Goal: Task Accomplishment & Management: Manage account settings

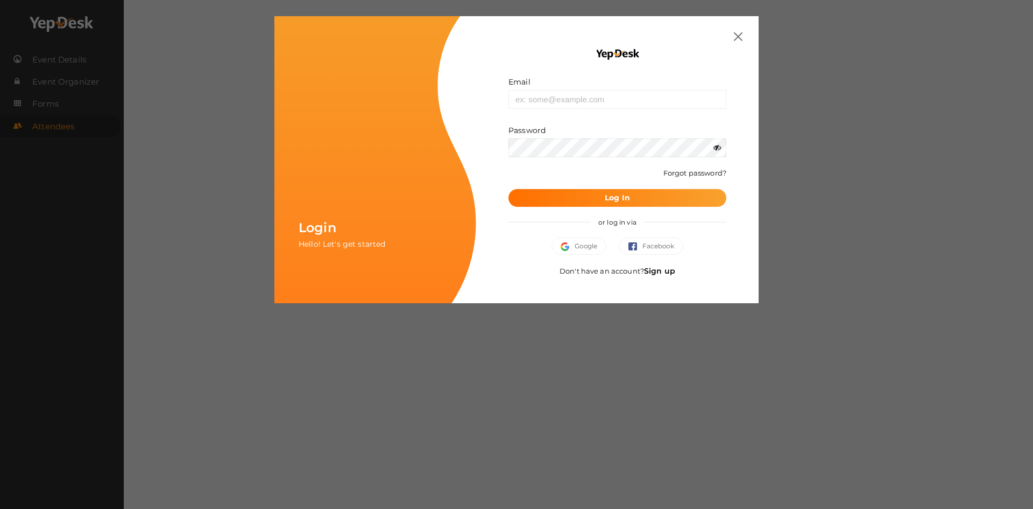
click at [575, 114] on form "Email Invalid email. Password Wrong Credentials Forgot password? Log In" at bounding box center [618, 141] width 218 height 130
click at [575, 107] on input "text" at bounding box center [618, 99] width 218 height 19
type input "[EMAIL_ADDRESS][DOMAIN_NAME]"
click at [582, 244] on button "Google" at bounding box center [579, 245] width 55 height 17
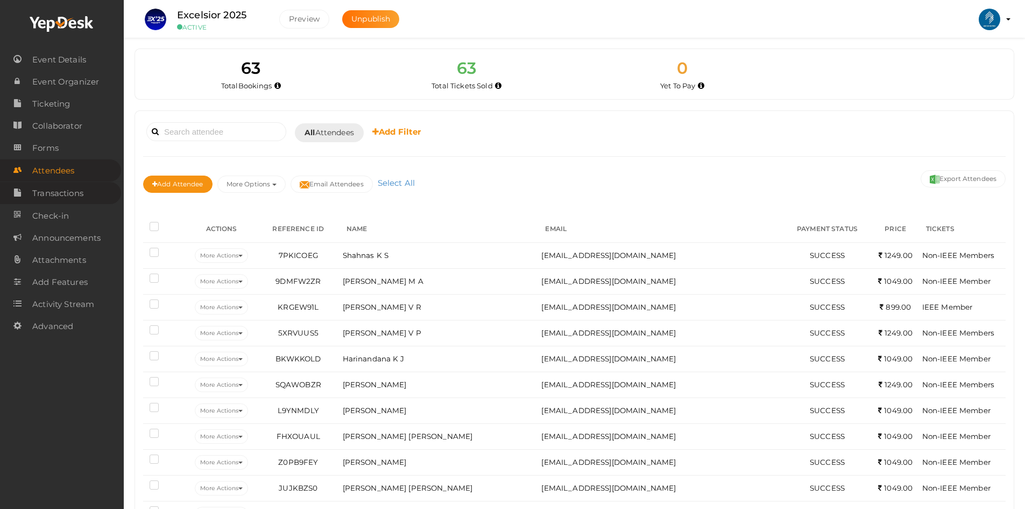
click at [48, 185] on span "Transactions" at bounding box center [57, 193] width 51 height 22
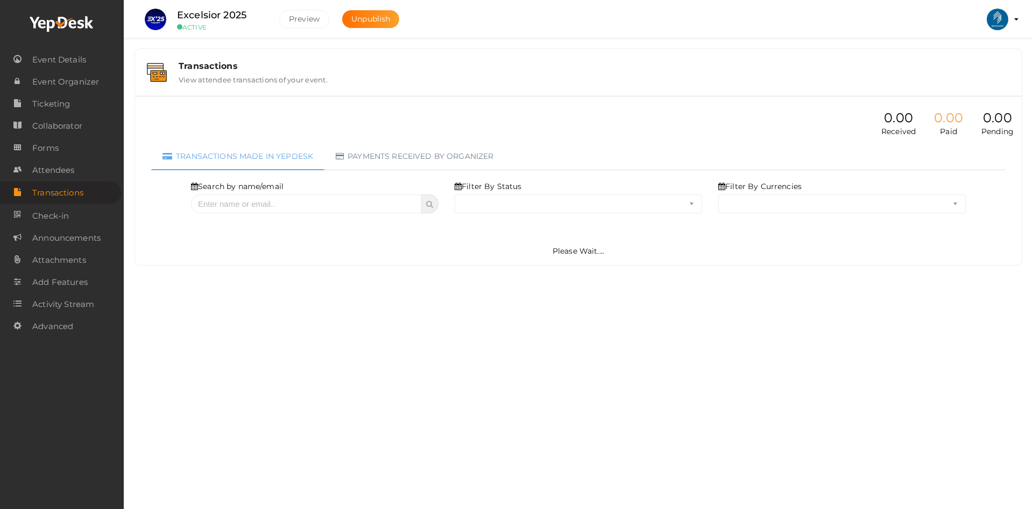
select select "ALL"
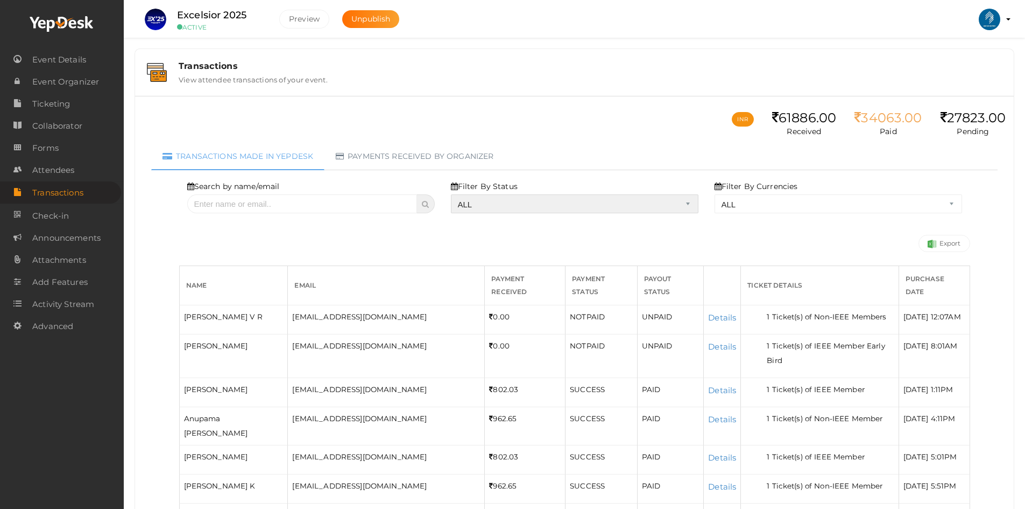
click at [618, 203] on select "ALL SUCCESS DECLINED UNAUTHORIZED FAILED NOTPAID FREE REFUNDED NA" at bounding box center [575, 203] width 248 height 19
click at [455, 194] on select "ALL SUCCESS DECLINED UNAUTHORIZED FAILED NOTPAID FREE REFUNDED NA" at bounding box center [575, 203] width 248 height 19
select select "? string:SUCCESS ?"
select select "? string:ALL ?"
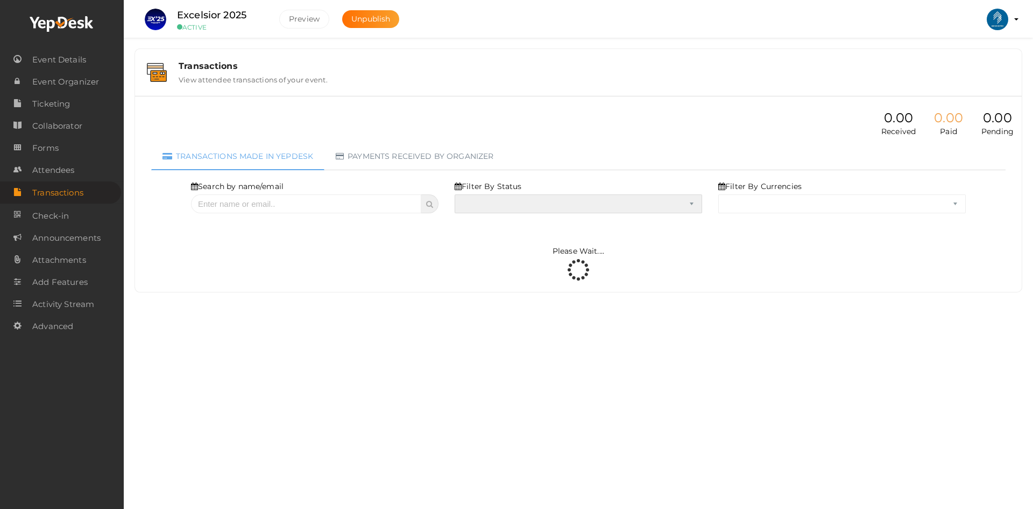
select select "SUCCESS"
select select "ALL"
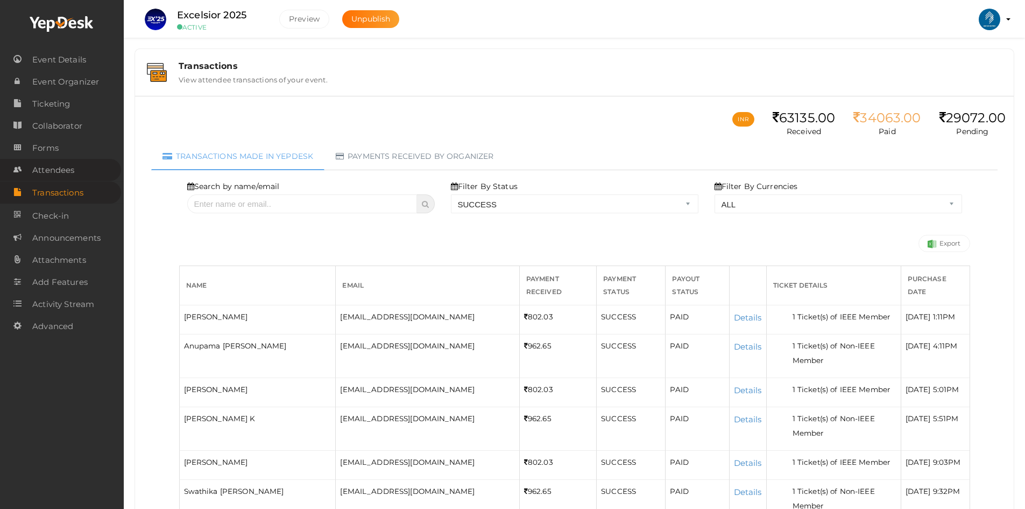
click at [43, 176] on span "Attendees" at bounding box center [53, 170] width 42 height 22
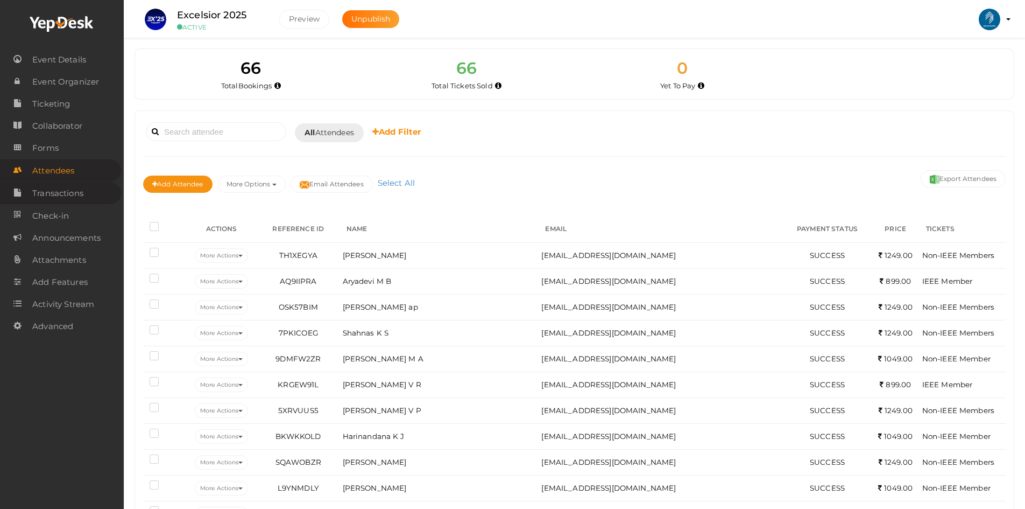
click at [30, 195] on link "Transactions" at bounding box center [60, 193] width 121 height 22
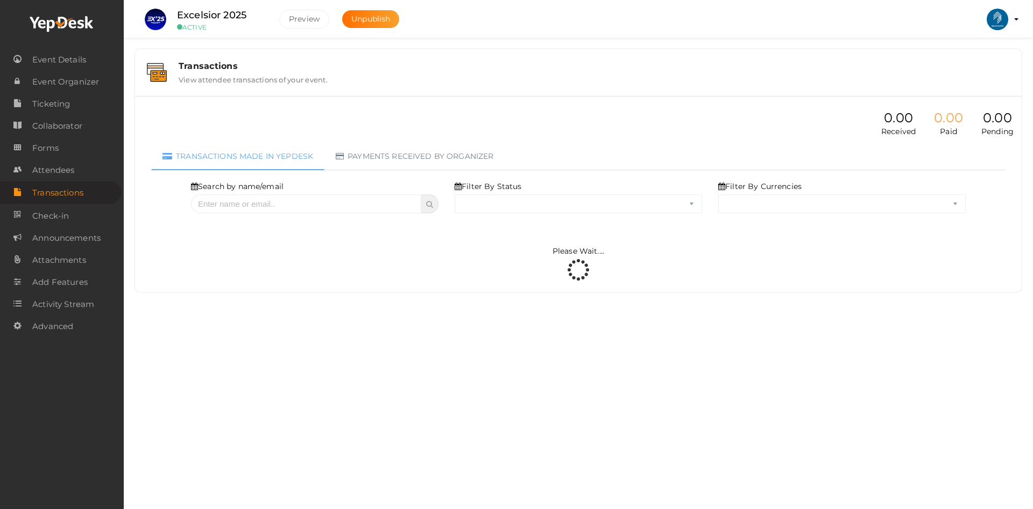
select select "ALL"
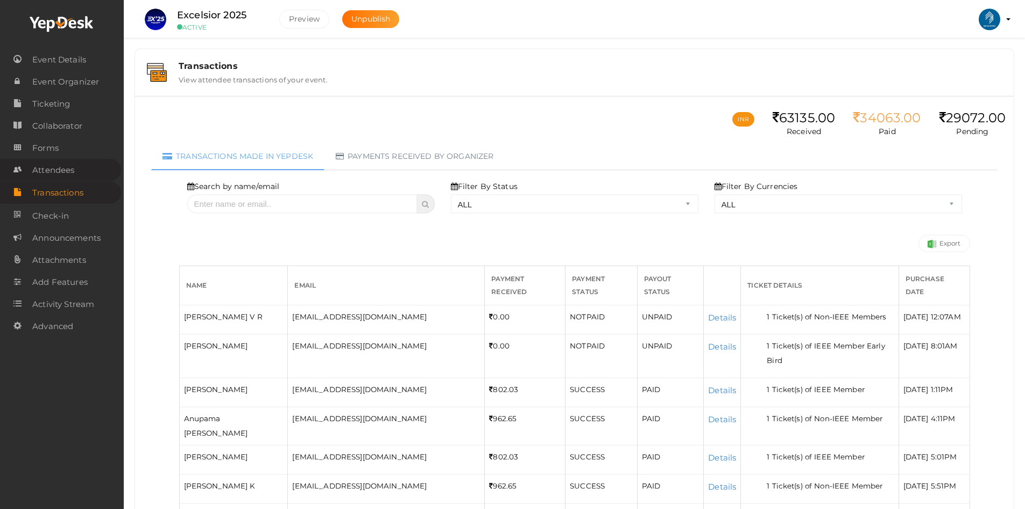
click at [58, 171] on span "Attendees" at bounding box center [53, 170] width 42 height 22
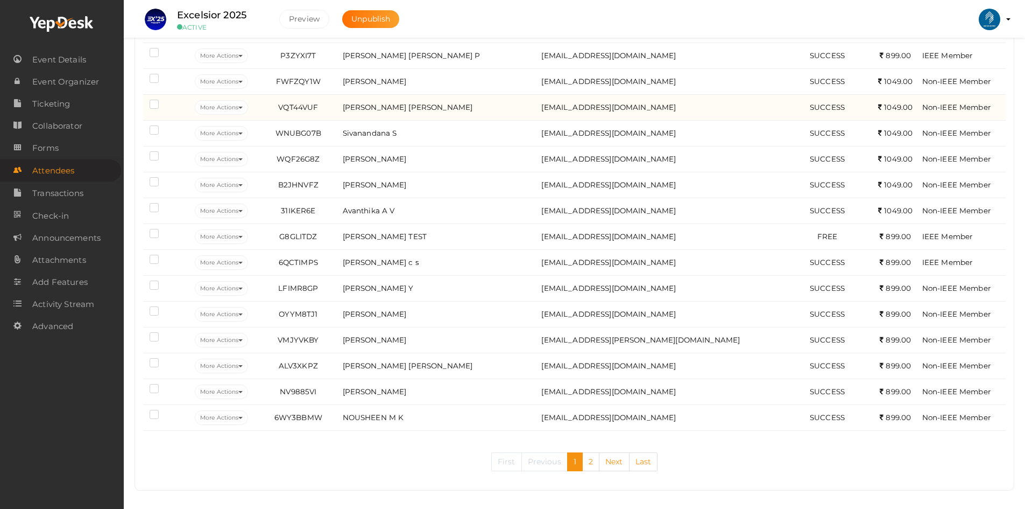
scroll to position [1107, 0]
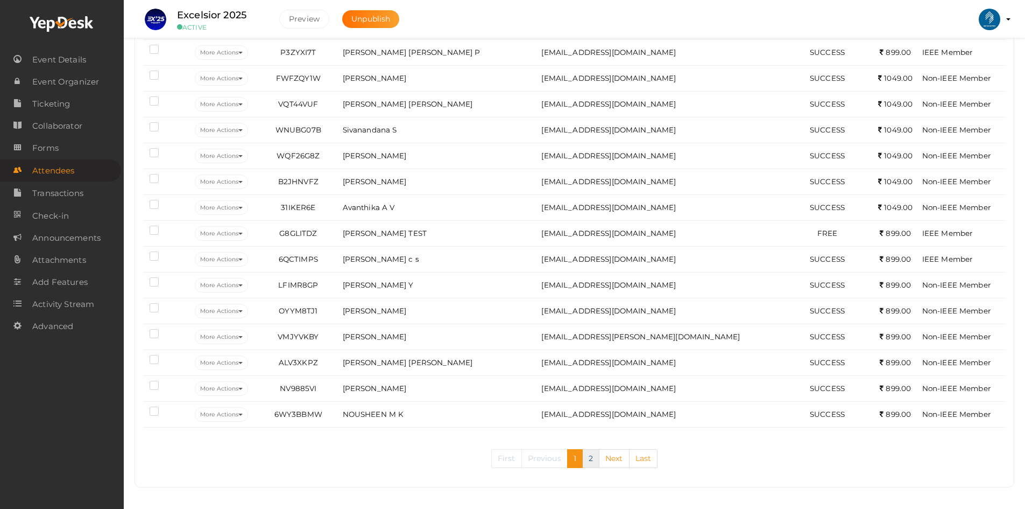
click at [593, 456] on link "2" at bounding box center [590, 458] width 17 height 19
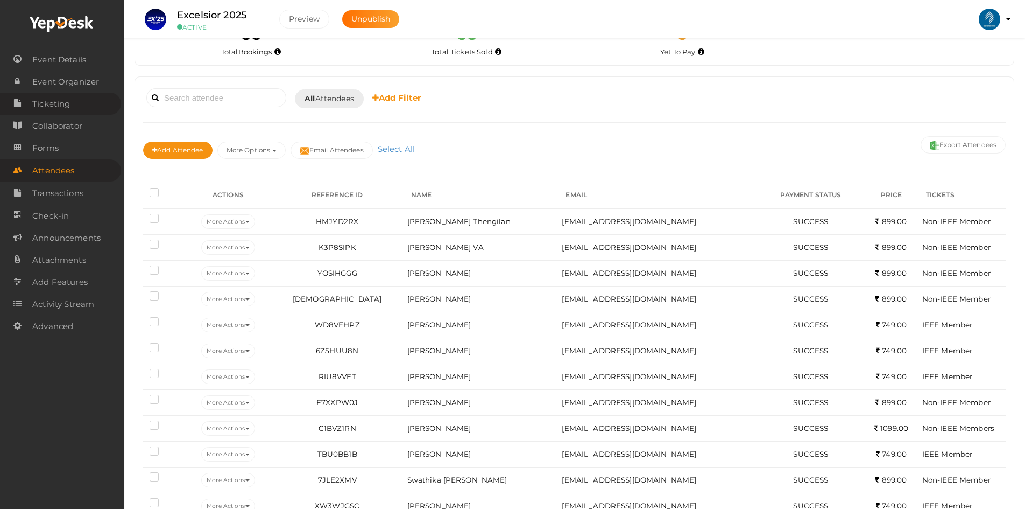
click at [57, 110] on span "Ticketing" at bounding box center [51, 104] width 38 height 22
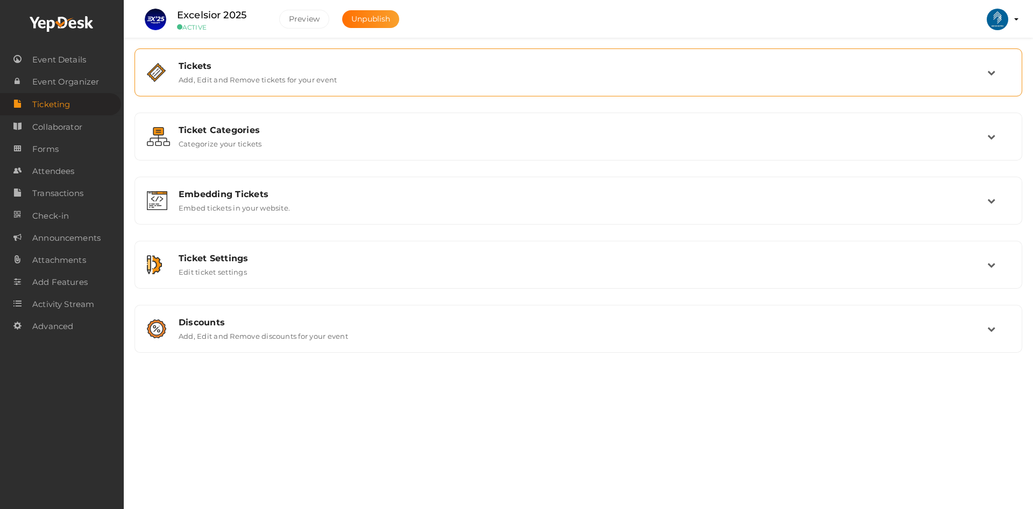
click at [469, 59] on div "Tickets Add, Edit and Remove tickets for your event" at bounding box center [578, 72] width 876 height 36
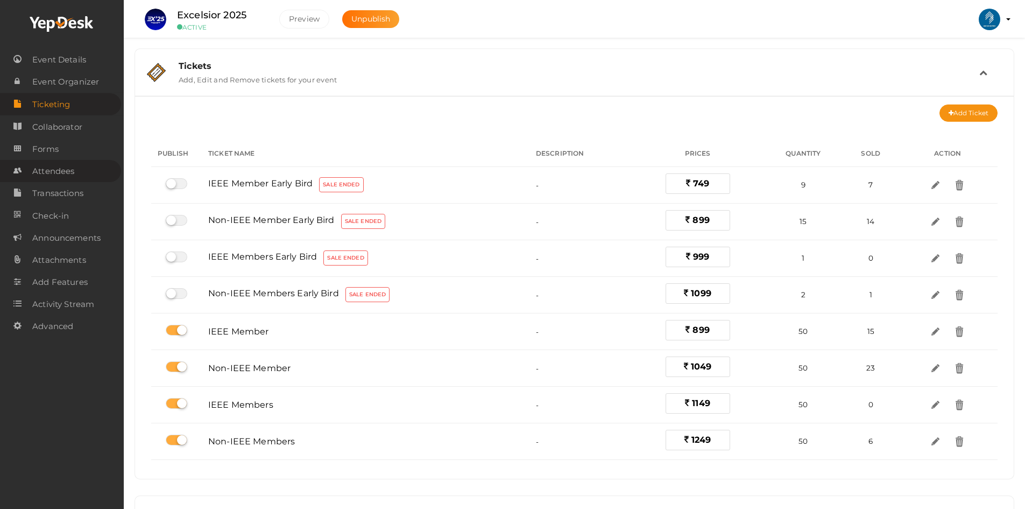
click at [59, 170] on span "Attendees" at bounding box center [53, 171] width 42 height 22
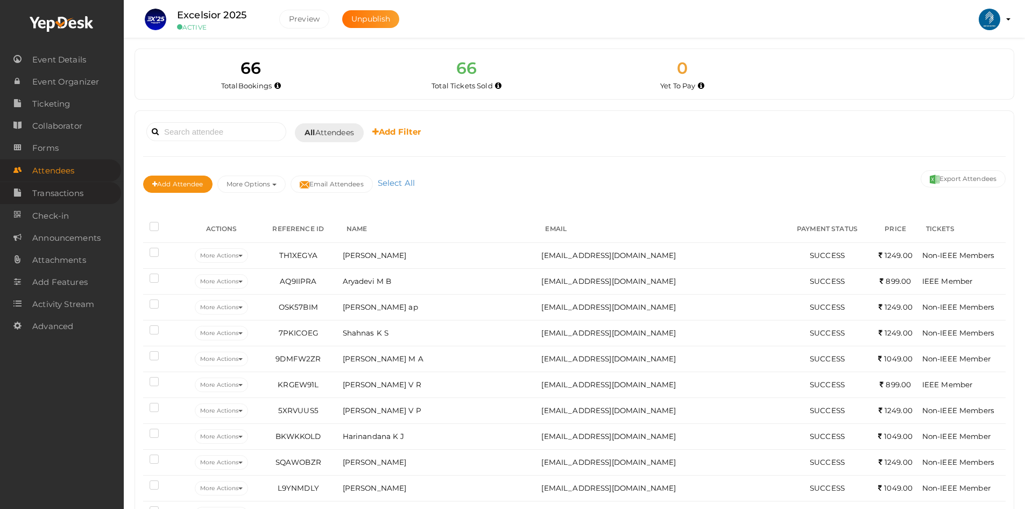
click at [83, 188] on span "Transactions" at bounding box center [57, 193] width 51 height 22
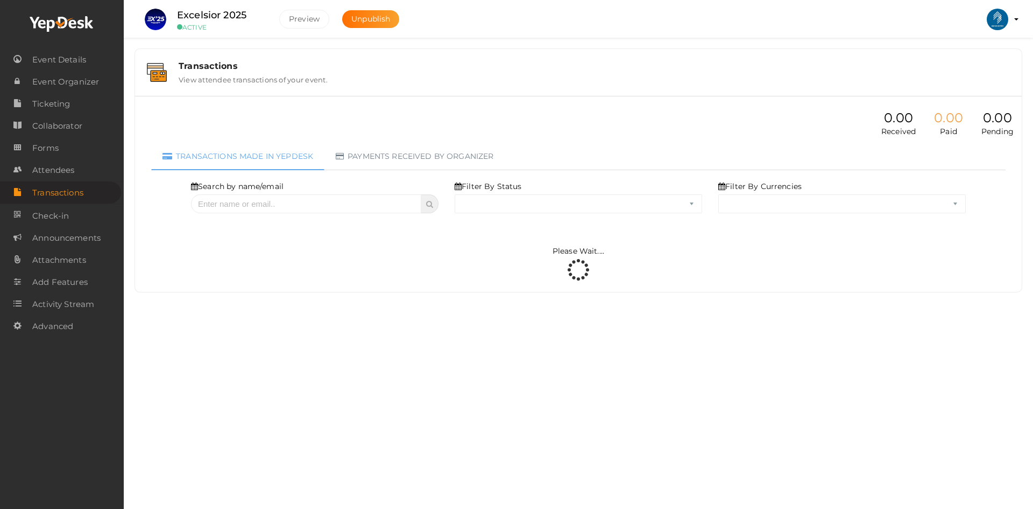
select select "ALL"
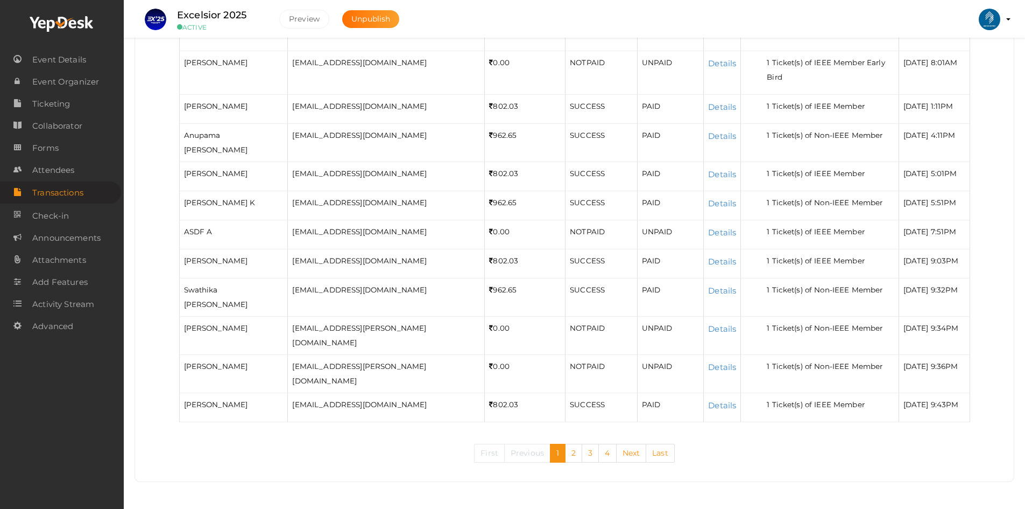
scroll to position [292, 0]
click at [609, 452] on link "4" at bounding box center [607, 452] width 18 height 19
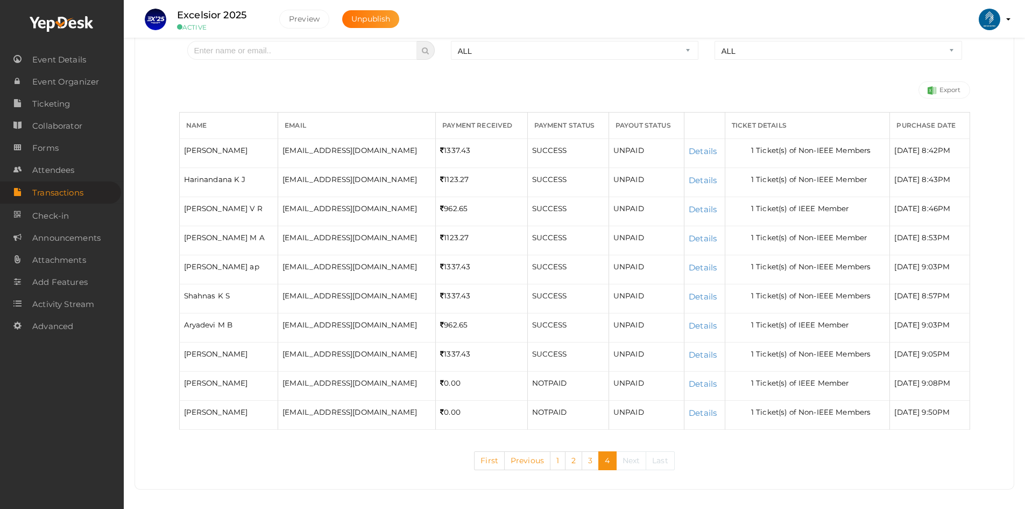
scroll to position [161, 0]
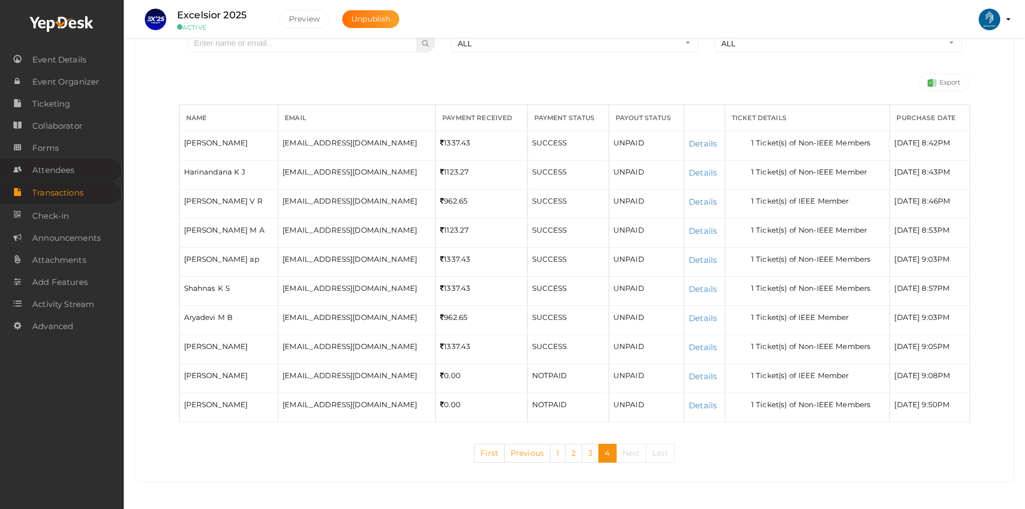
click at [58, 171] on span "Attendees" at bounding box center [53, 170] width 42 height 22
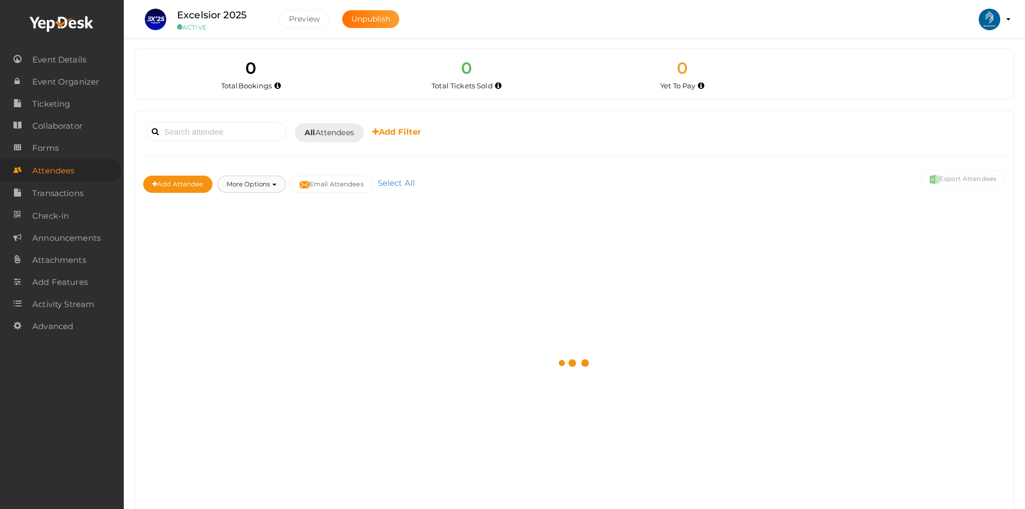
click at [255, 189] on button "More Options" at bounding box center [251, 183] width 68 height 17
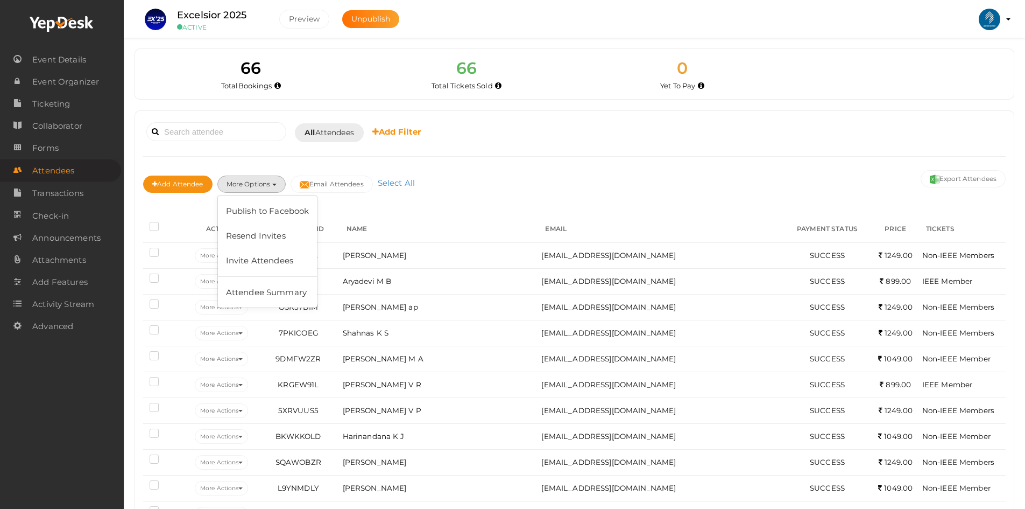
click at [497, 173] on div "Add Attendee More Options Publish to Facebook Resend Invites Invite Attendees A…" at bounding box center [574, 185] width 863 height 36
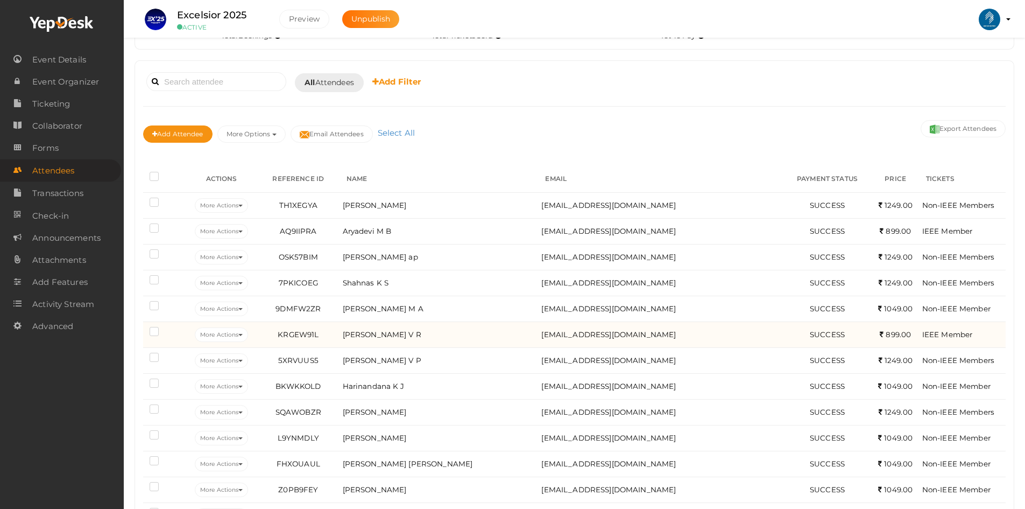
scroll to position [72, 0]
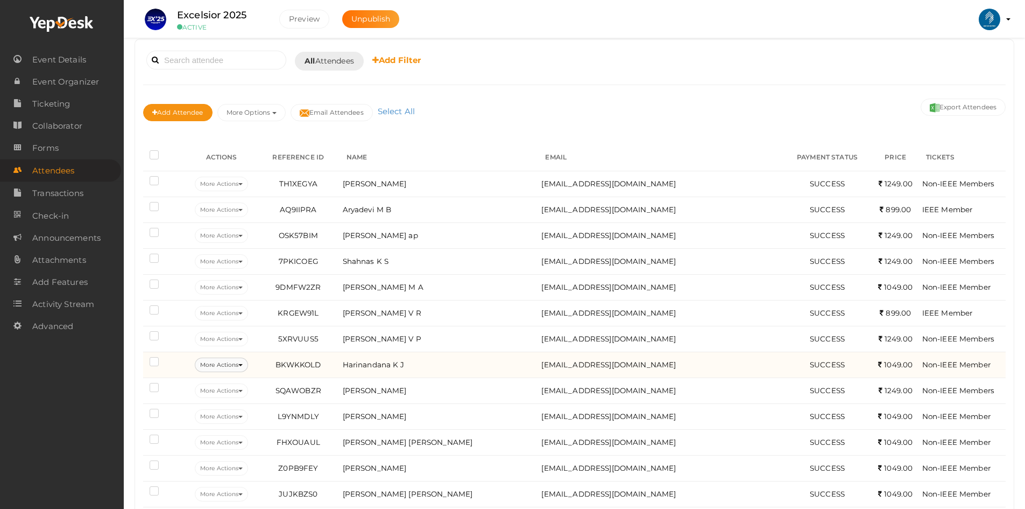
click at [237, 369] on button "More Actions" at bounding box center [221, 364] width 53 height 15
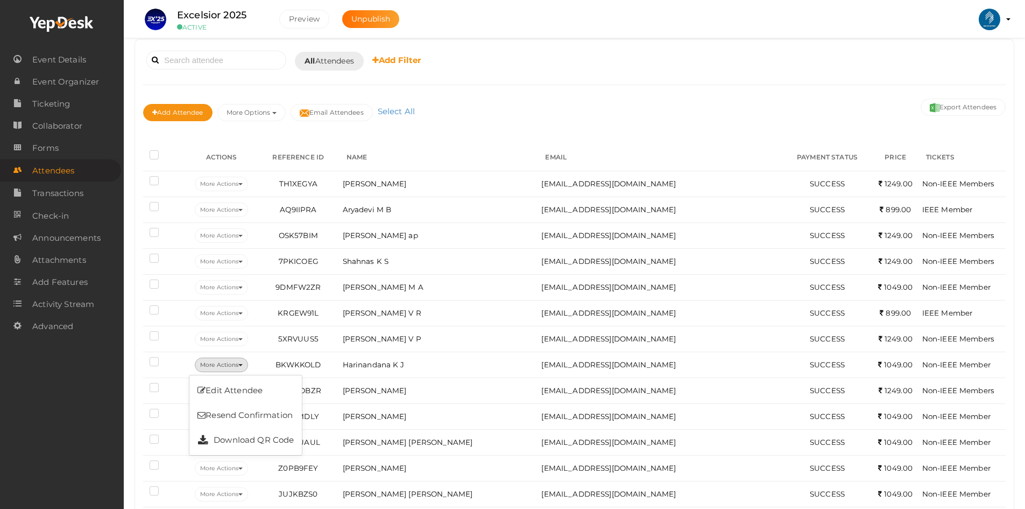
click at [505, 114] on div "Add Attendee More Options Publish to Facebook Resend Invites Invite Attendees A…" at bounding box center [574, 114] width 863 height 36
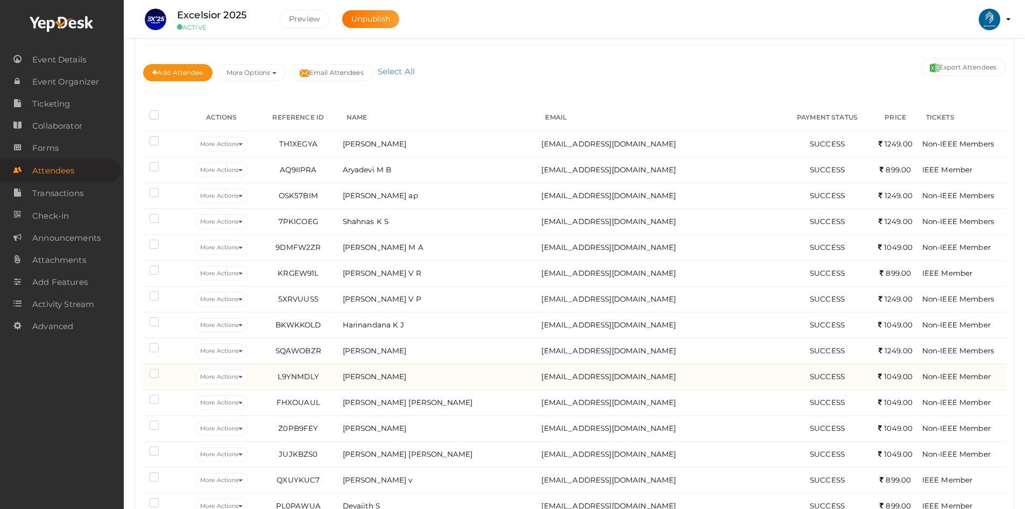
scroll to position [0, 0]
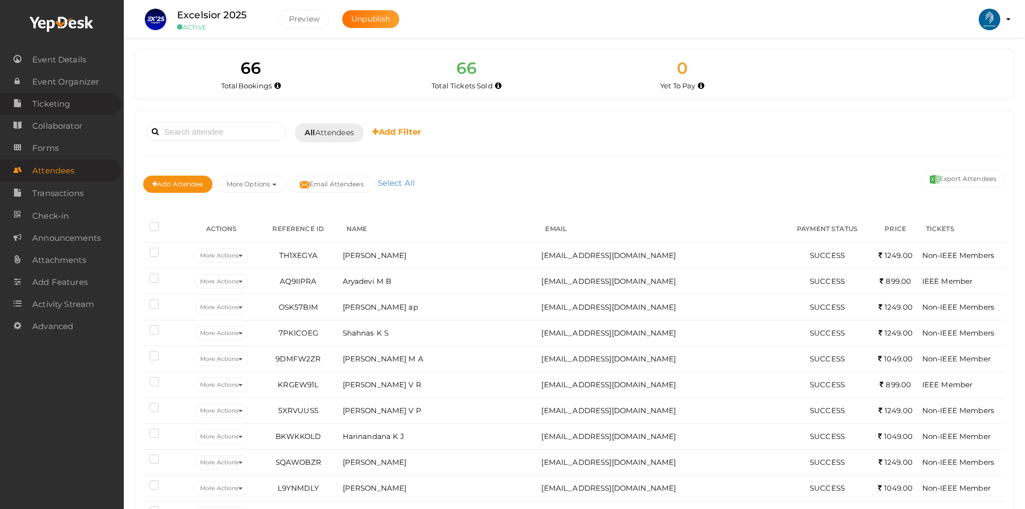
click at [55, 102] on span "Ticketing" at bounding box center [51, 104] width 38 height 22
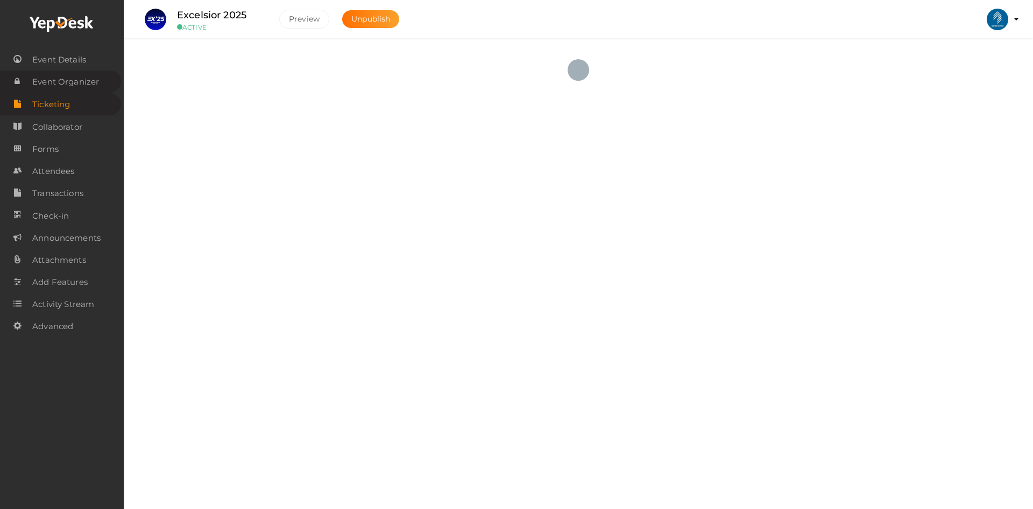
click at [54, 82] on span "Event Organizer" at bounding box center [65, 82] width 67 height 22
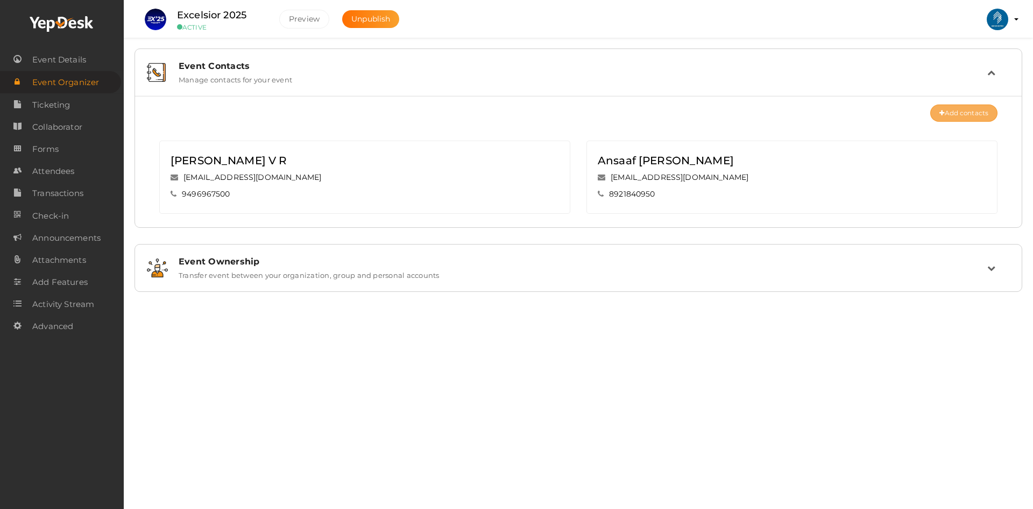
click at [962, 117] on button "Add contacts" at bounding box center [964, 112] width 67 height 17
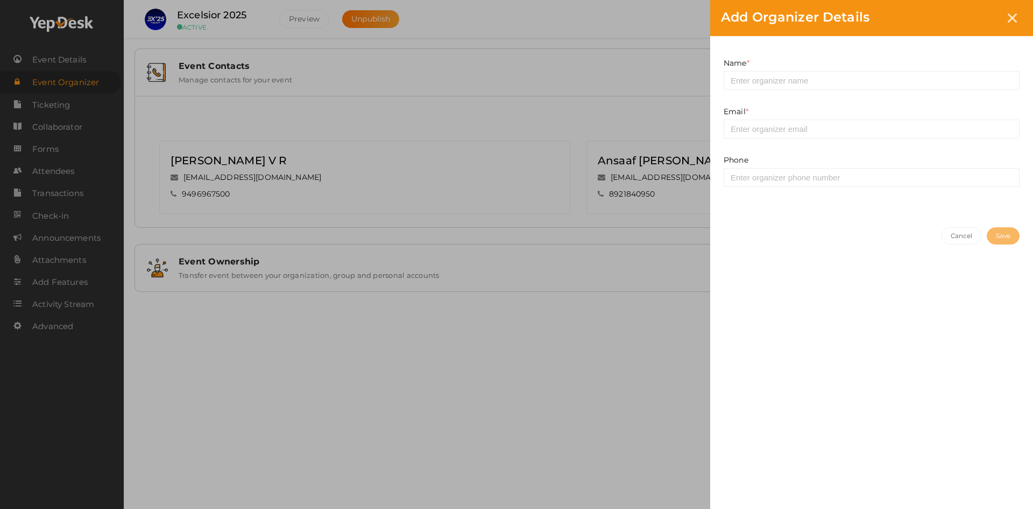
click at [801, 93] on div "Name * This field is Required." at bounding box center [872, 82] width 312 height 48
click at [790, 86] on input at bounding box center [872, 80] width 296 height 19
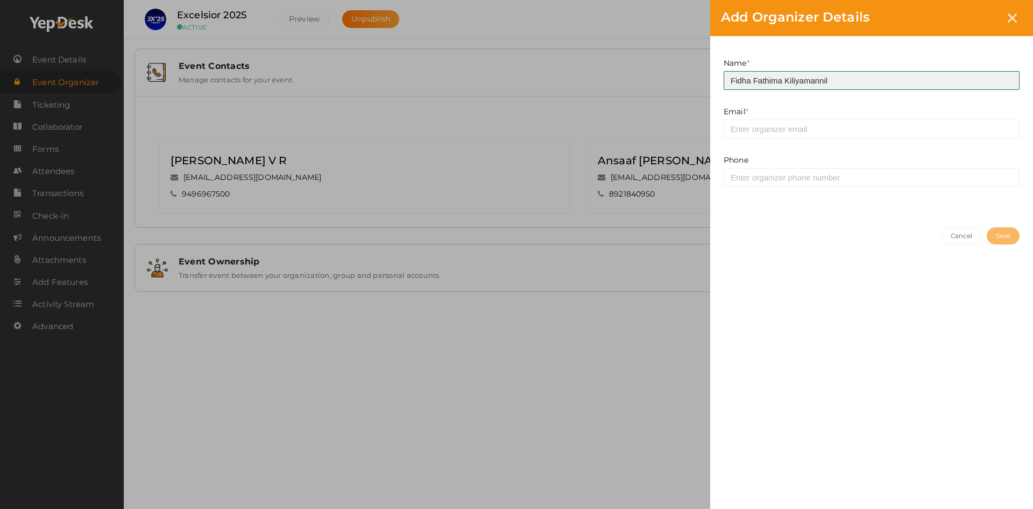
type input "Fidha Fathima Kiliyamannil"
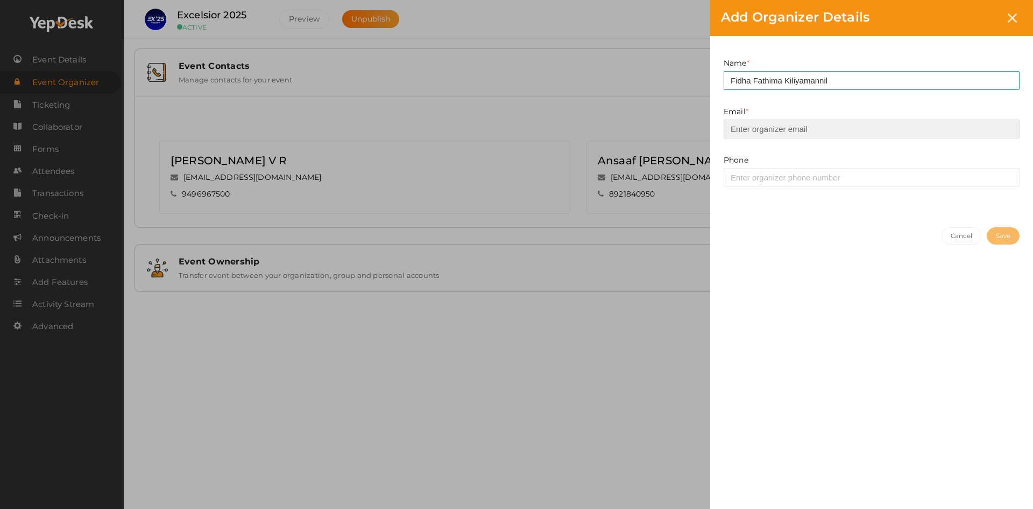
click at [776, 127] on input "email" at bounding box center [872, 128] width 296 height 19
type input "[EMAIL_ADDRESS][DOMAIN_NAME]"
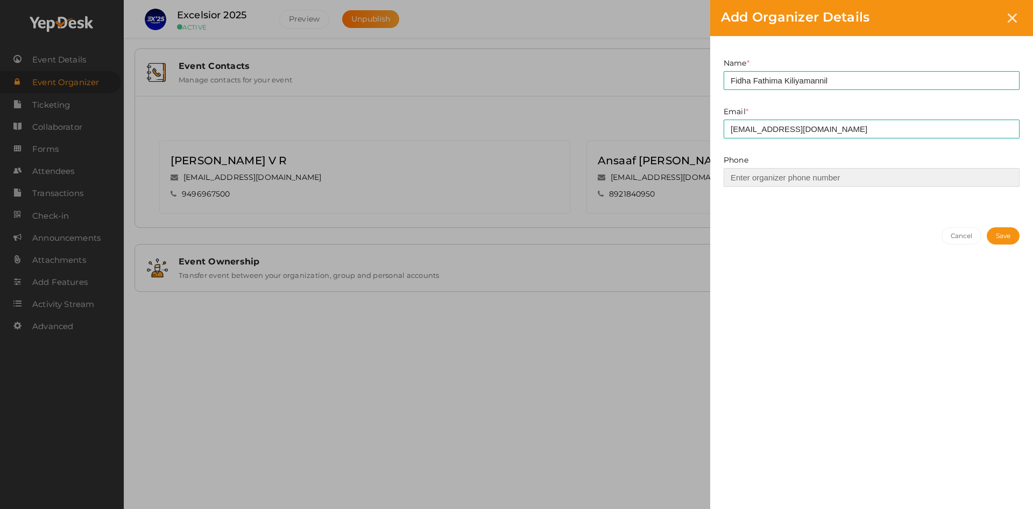
click at [758, 174] on input at bounding box center [872, 177] width 296 height 19
click at [965, 175] on input at bounding box center [872, 177] width 296 height 19
paste input "+91 70343 58860"
drag, startPoint x: 746, startPoint y: 175, endPoint x: 595, endPoint y: 159, distance: 151.6
click at [597, 159] on div "Add Organizer Details Name * Fidha Fathima Kiliyamannil This field is Required.…" at bounding box center [516, 254] width 1033 height 509
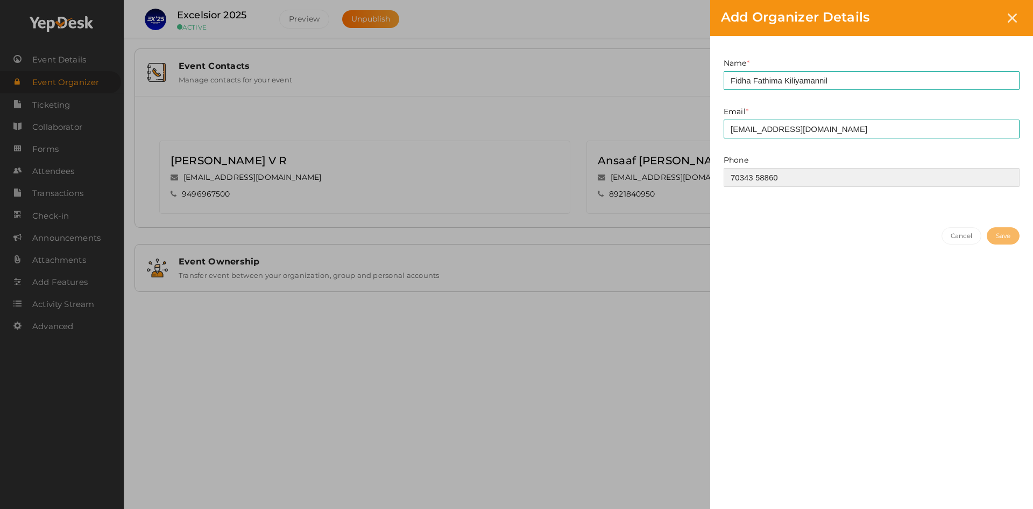
click at [756, 175] on input "70343 58860" at bounding box center [872, 177] width 296 height 19
type input "7034358860"
click at [990, 234] on button "Save" at bounding box center [1003, 235] width 33 height 17
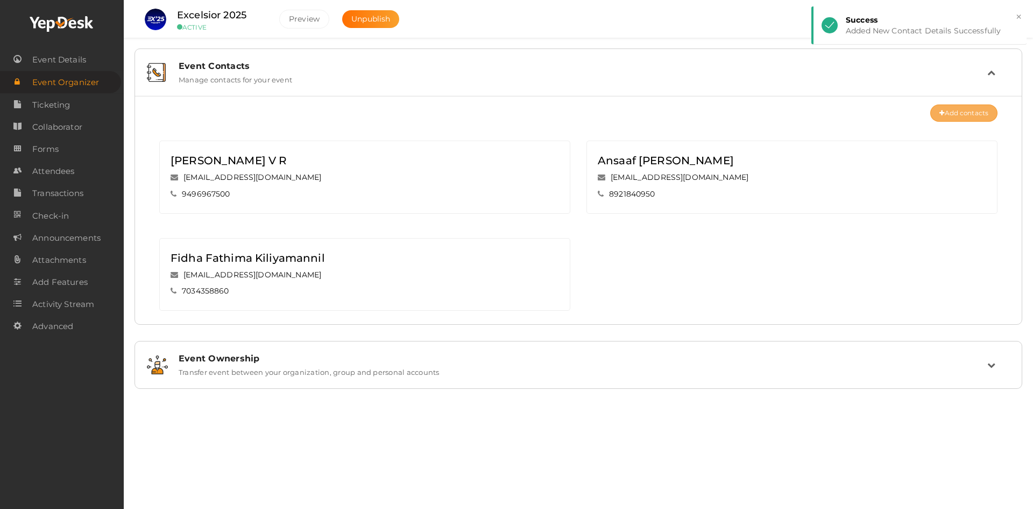
click at [986, 111] on button "Add contacts" at bounding box center [964, 112] width 67 height 17
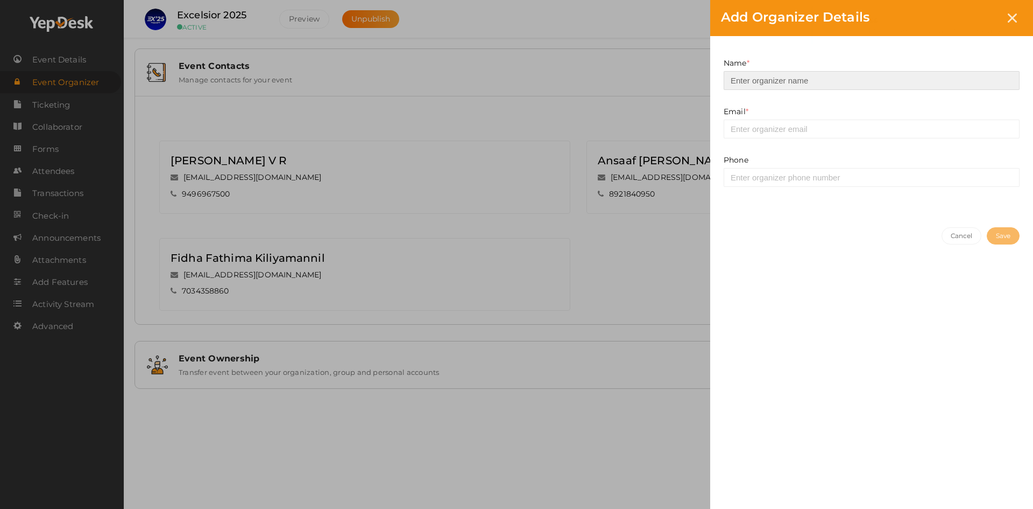
click at [783, 88] on input at bounding box center [872, 80] width 296 height 19
type input "Adhil Jahan M B"
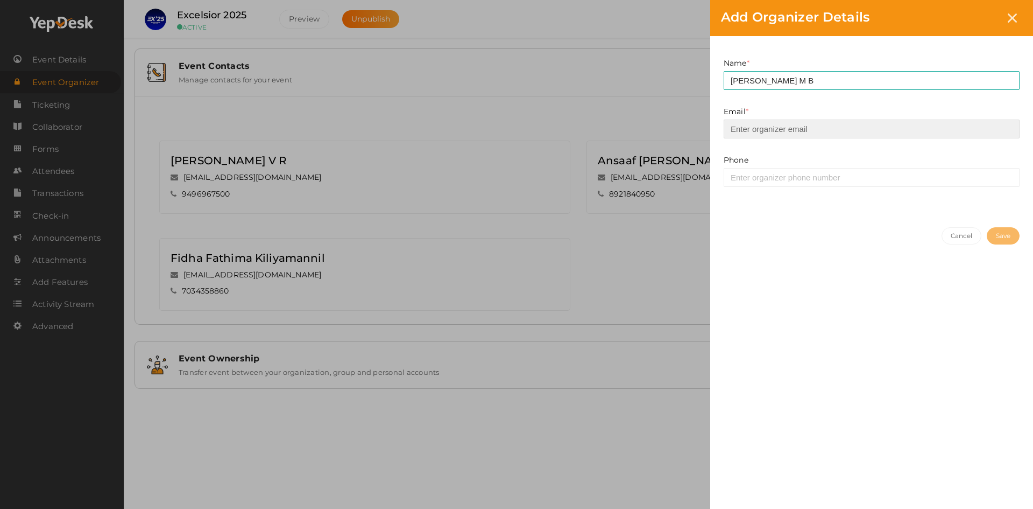
click at [769, 126] on input "email" at bounding box center [872, 128] width 296 height 19
type input "[EMAIL_ADDRESS][DOMAIN_NAME]"
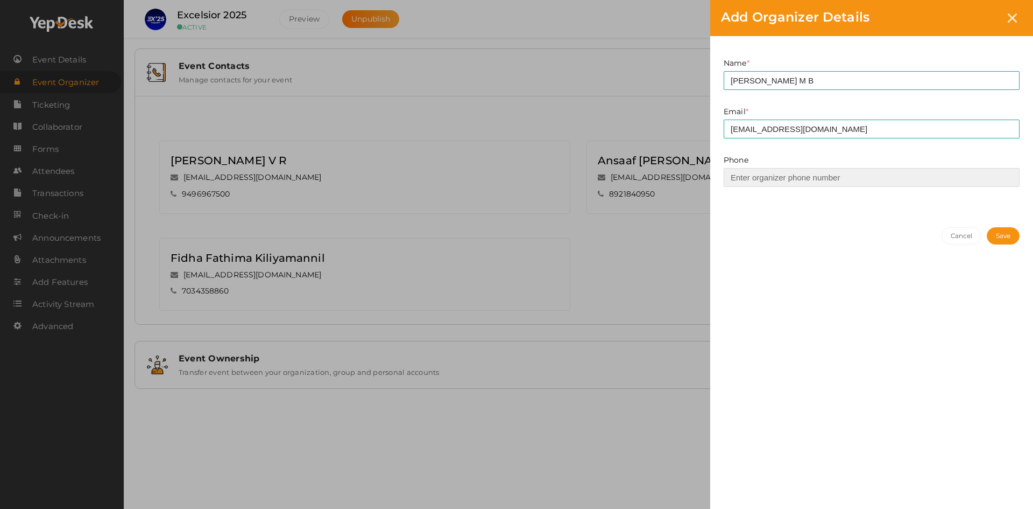
click at [772, 179] on input at bounding box center [872, 177] width 296 height 19
type input "9809940991"
click at [1002, 233] on button "Save" at bounding box center [1003, 235] width 33 height 17
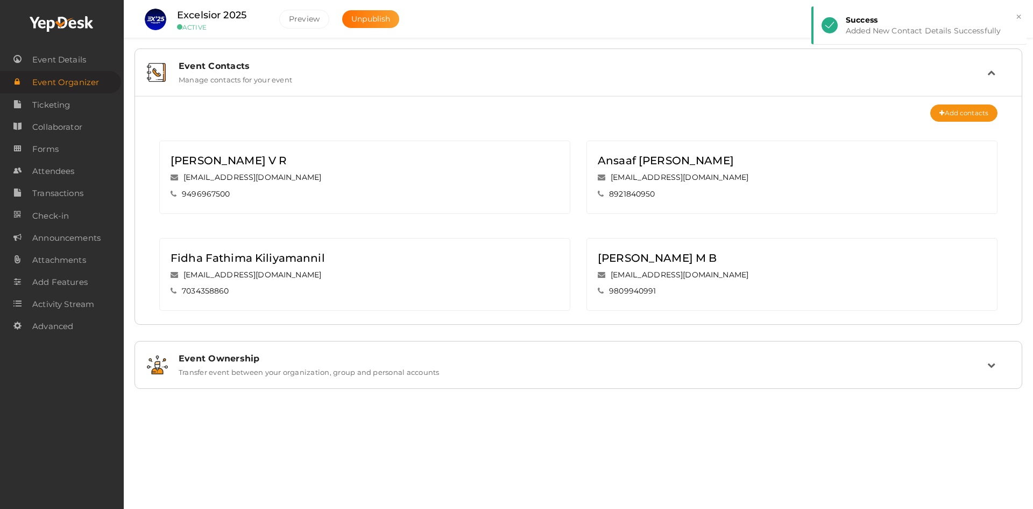
click at [354, 372] on label "Transfer event between your organization, group and personal accounts" at bounding box center [309, 369] width 261 height 13
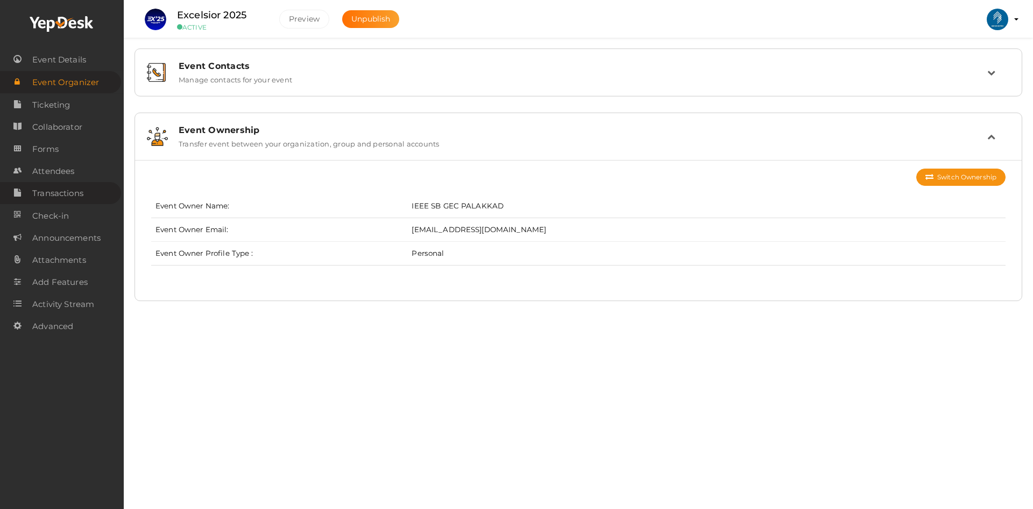
click at [33, 197] on span "Transactions" at bounding box center [57, 193] width 51 height 22
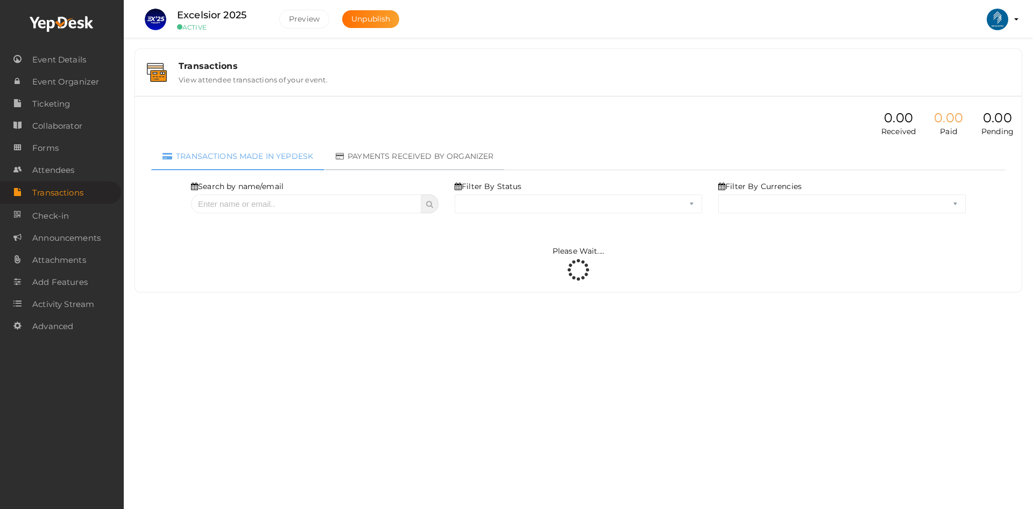
select select "ALL"
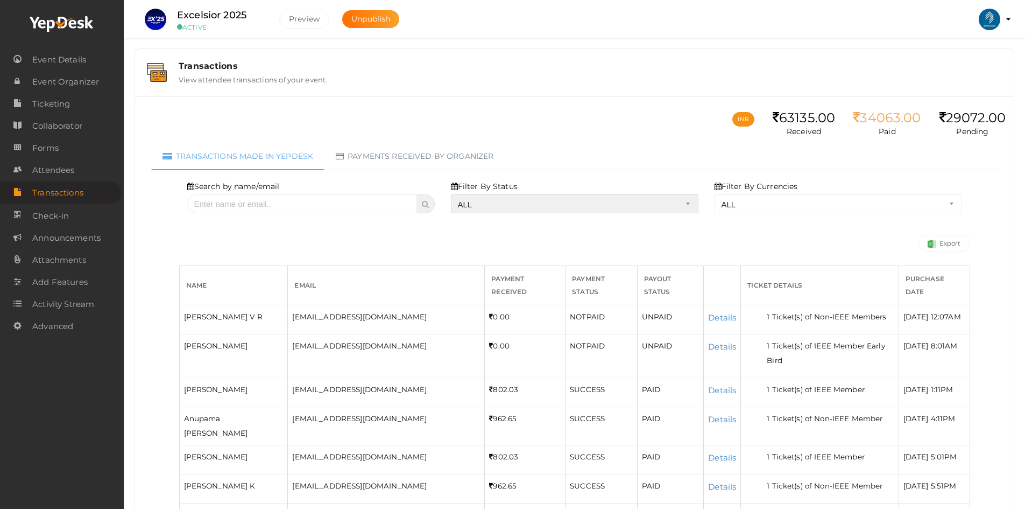
click at [489, 196] on select "ALL SUCCESS DECLINED UNAUTHORIZED FAILED NOTPAID FREE REFUNDED NA" at bounding box center [575, 203] width 248 height 19
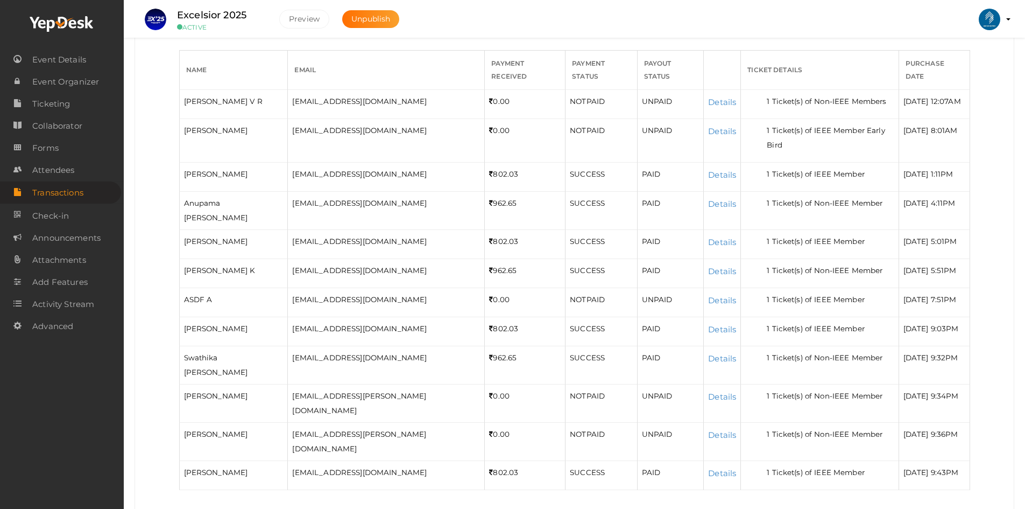
scroll to position [292, 0]
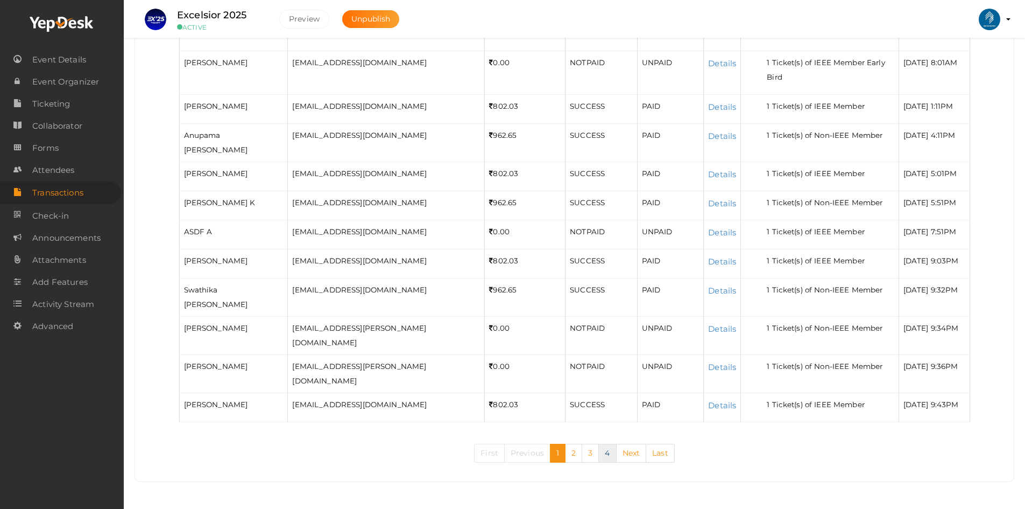
click at [613, 453] on link "4" at bounding box center [607, 452] width 18 height 19
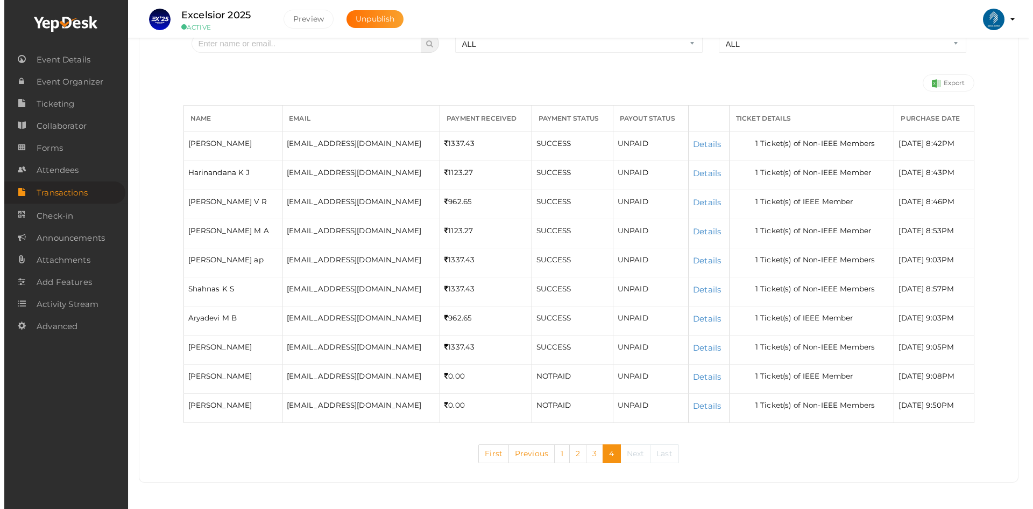
scroll to position [161, 0]
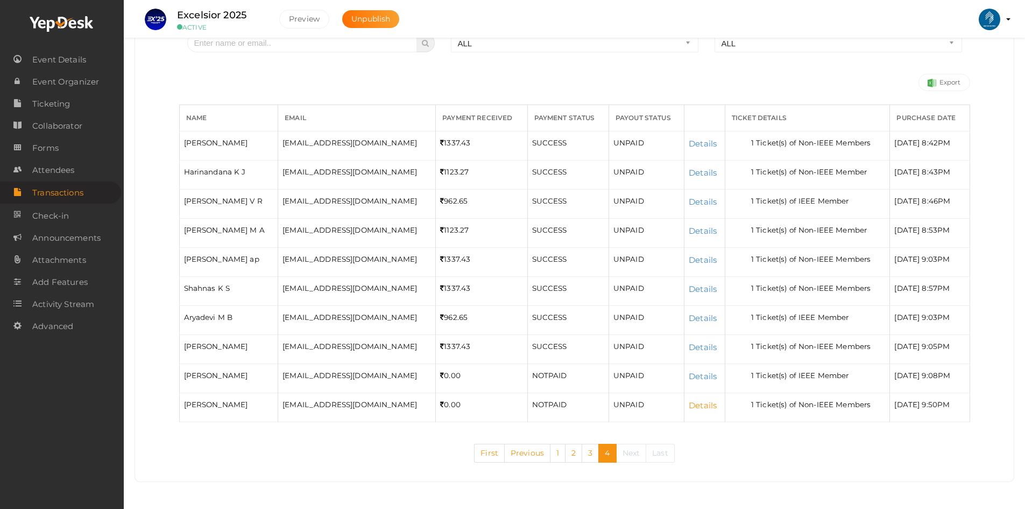
click at [689, 400] on link "Details" at bounding box center [703, 405] width 28 height 10
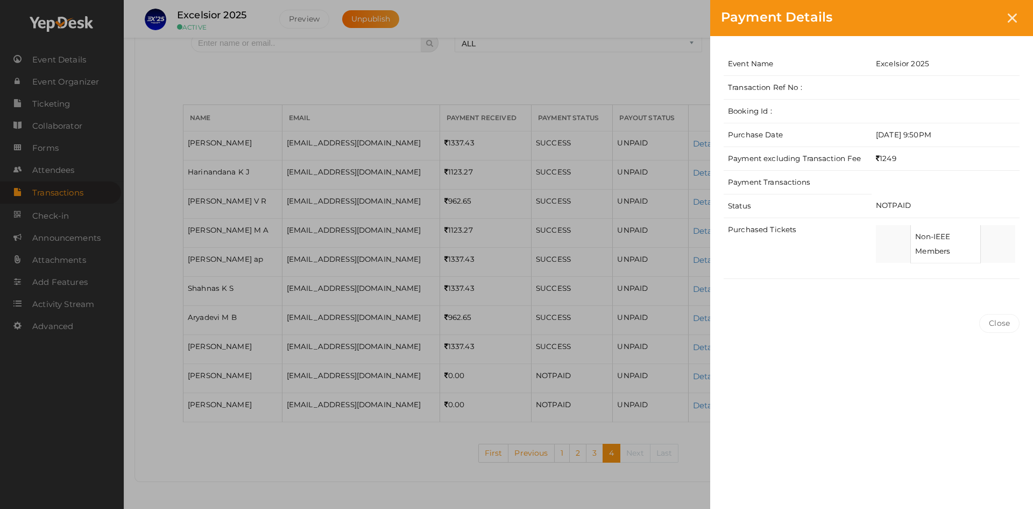
scroll to position [0, 0]
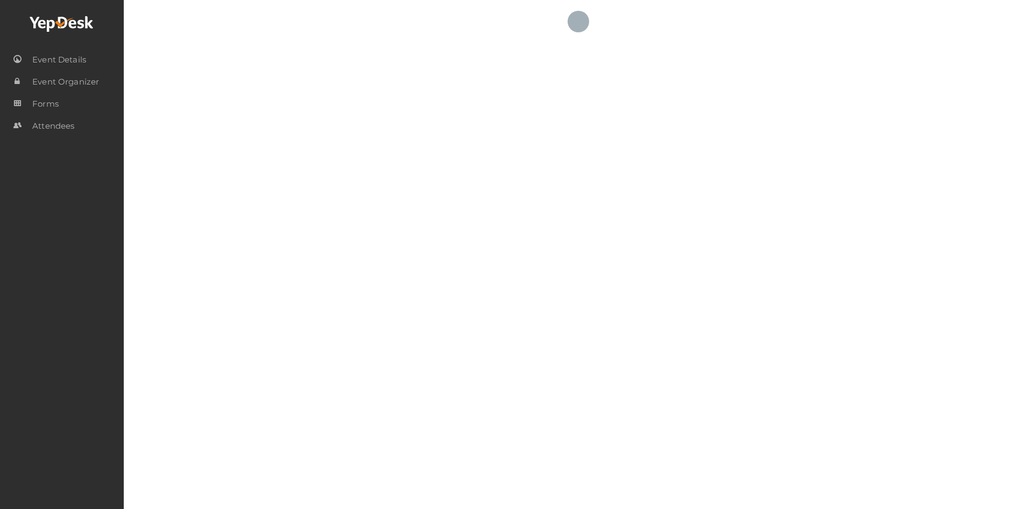
select select "ALL"
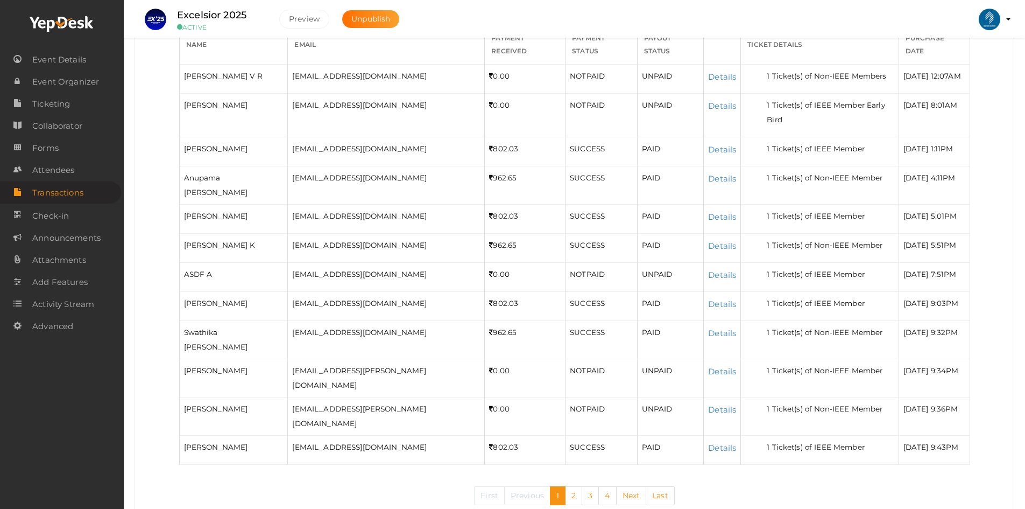
scroll to position [291, 0]
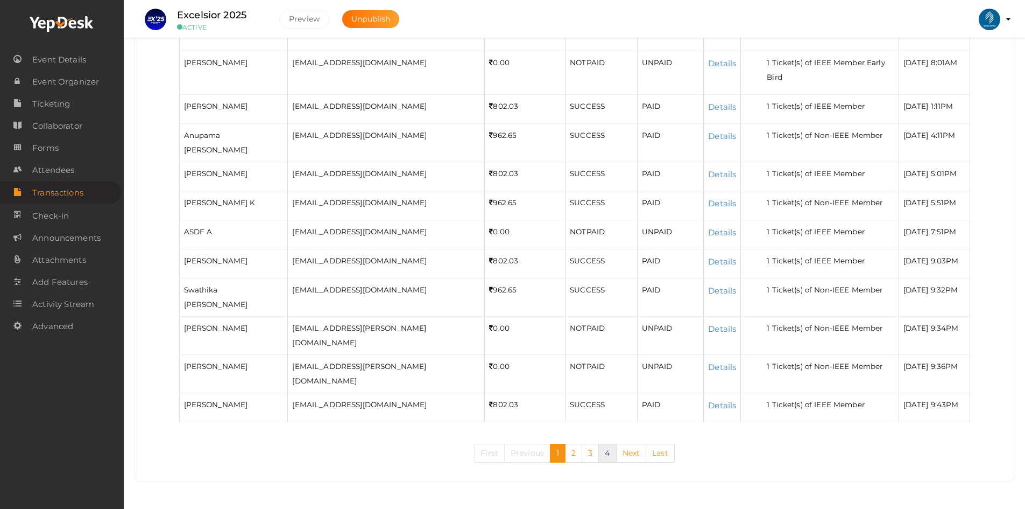
click at [606, 457] on link "4" at bounding box center [607, 452] width 18 height 19
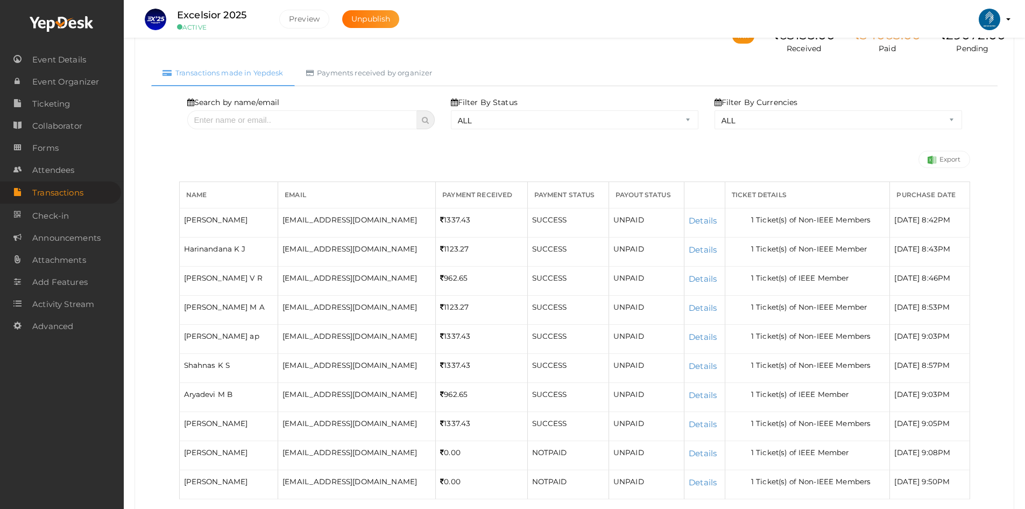
scroll to position [160, 0]
